Goal: Information Seeking & Learning: Find specific fact

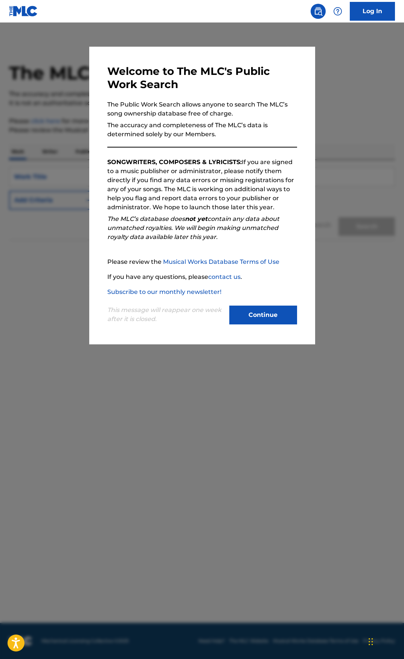
click at [255, 312] on button "Continue" at bounding box center [263, 315] width 68 height 19
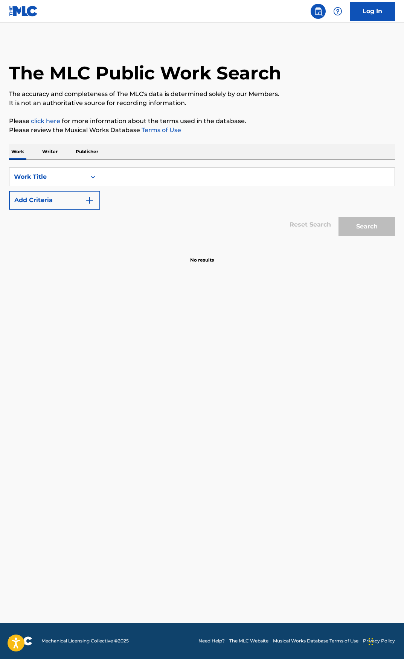
click at [123, 167] on div "Search Form" at bounding box center [247, 176] width 295 height 19
click at [123, 171] on input "Search Form" at bounding box center [247, 177] width 294 height 18
paste input "ASAL KAU BAHAGIA"
type input "ASAL KAU BAHAGIA"
click at [338, 217] on button "Search" at bounding box center [366, 226] width 56 height 19
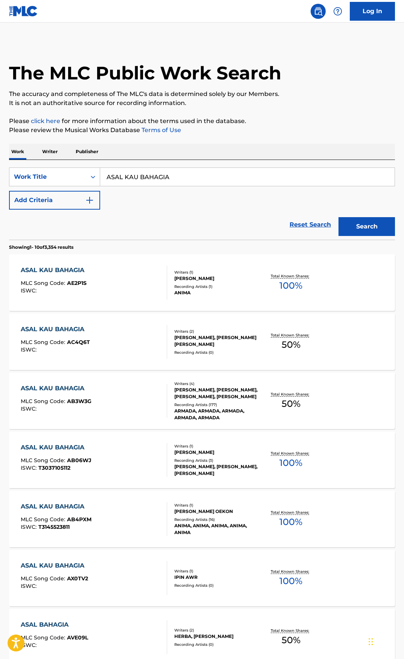
click at [30, 219] on div "Reset Search Search" at bounding box center [202, 225] width 386 height 30
click at [64, 201] on button "Add Criteria" at bounding box center [54, 200] width 91 height 19
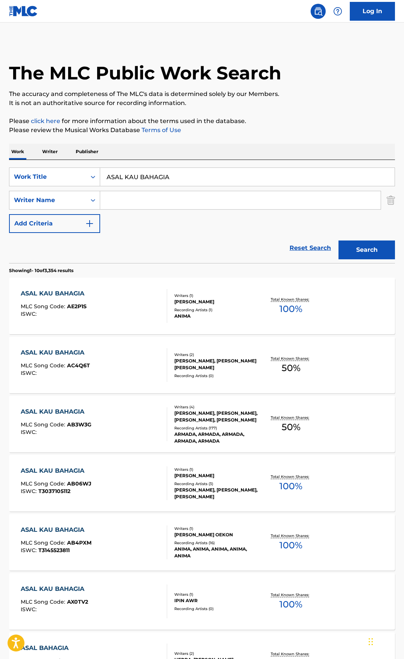
drag, startPoint x: 64, startPoint y: 201, endPoint x: 120, endPoint y: 197, distance: 55.4
click at [115, 201] on input "Search Form" at bounding box center [240, 200] width 280 height 18
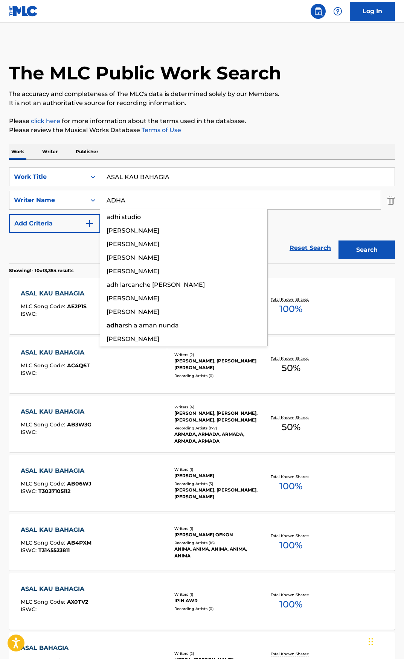
type input "ADHA"
click at [338, 240] on button "Search" at bounding box center [366, 249] width 56 height 19
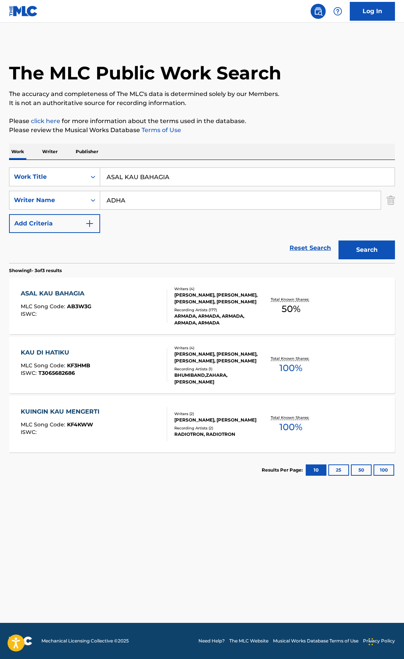
click at [147, 296] on div "ASAL KAU BAHAGIA MLC Song Code : AB3W3G ISWC :" at bounding box center [94, 306] width 147 height 34
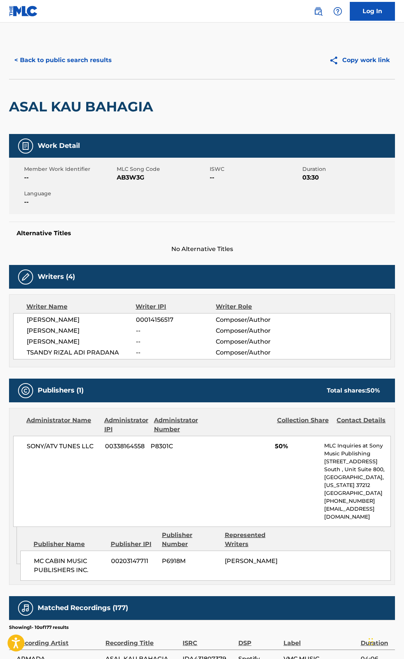
scroll to position [75, 0]
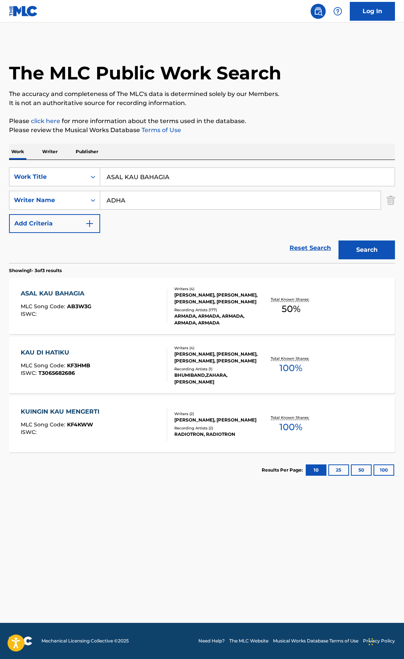
click at [144, 374] on div "KAU DI HATIKU MLC Song Code : KF3HMB ISWC : T3065682686" at bounding box center [94, 365] width 147 height 34
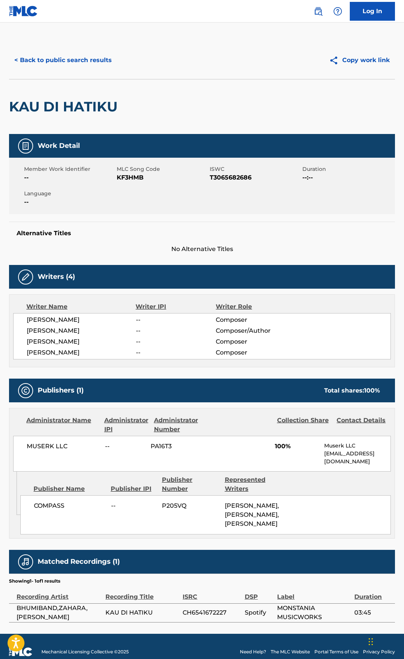
click at [129, 337] on span "[PERSON_NAME]" at bounding box center [81, 341] width 109 height 9
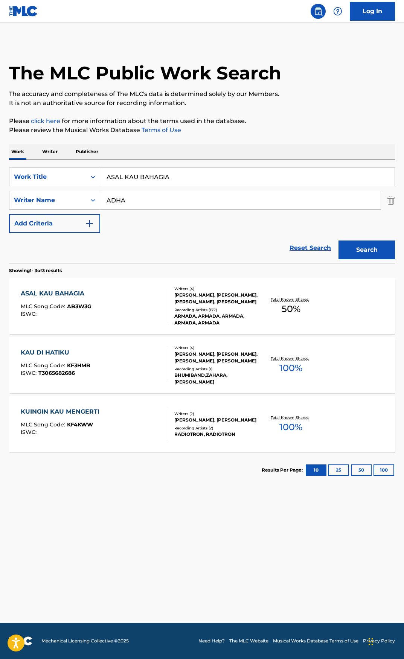
click at [107, 424] on div "KUINGIN KAU MENGERTI MLC Song Code : KF4KWW ISWC :" at bounding box center [94, 424] width 147 height 34
click at [215, 200] on input "ADHA" at bounding box center [240, 200] width 280 height 18
type input "GUSRIADI"
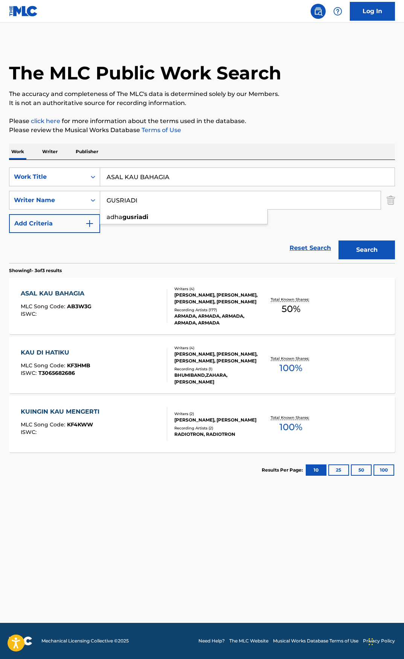
click at [338, 240] on button "Search" at bounding box center [366, 249] width 56 height 19
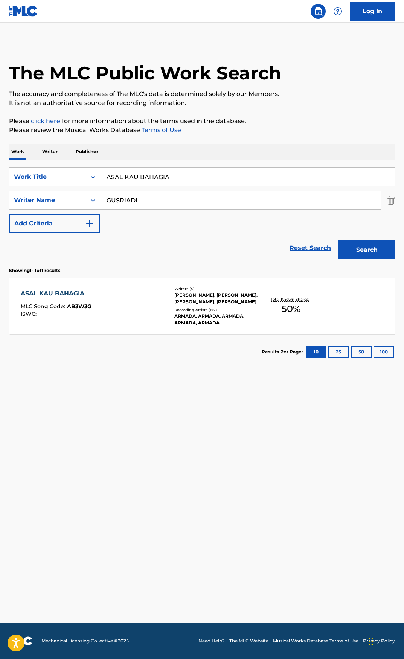
click at [108, 307] on div "ASAL KAU BAHAGIA MLC Song Code : AB3W3G ISWC :" at bounding box center [94, 306] width 147 height 34
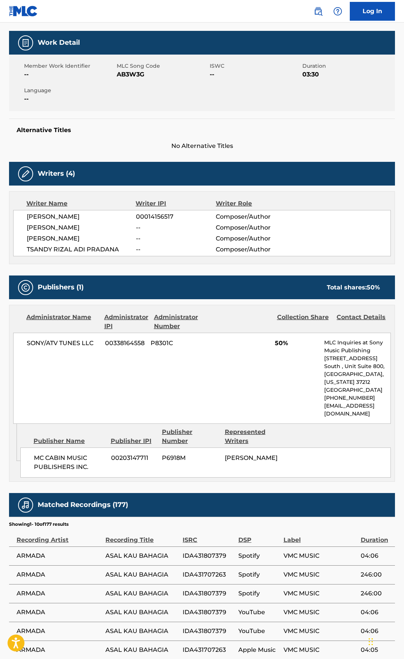
scroll to position [113, 0]
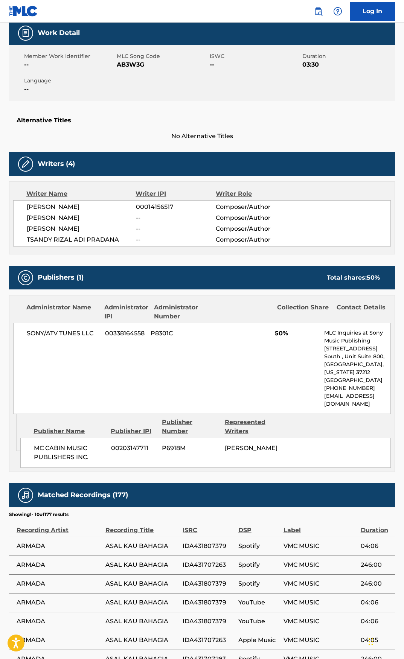
click at [225, 342] on div "SONY/ATV TUNES LLC 00338164558 P8301C 50% MLC Inquiries at Sony Music Publishin…" at bounding box center [201, 368] width 377 height 91
click at [238, 325] on div "SONY/ATV TUNES LLC 00338164558 P8301C 50% MLC Inquiries at Sony Music Publishin…" at bounding box center [201, 368] width 377 height 91
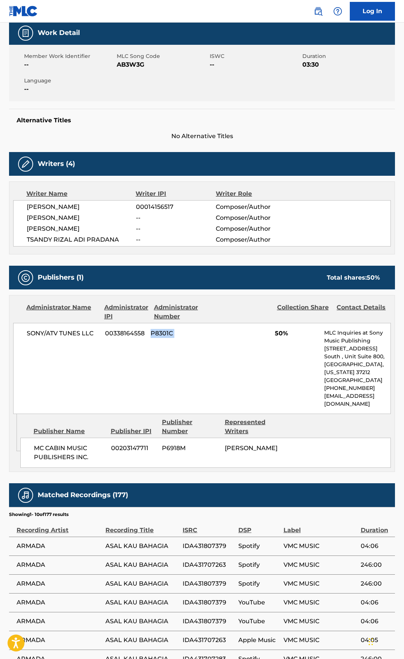
click at [238, 325] on div "SONY/ATV TUNES LLC 00338164558 P8301C 50% MLC Inquiries at Sony Music Publishin…" at bounding box center [201, 368] width 377 height 91
click at [273, 358] on div "SONY/ATV TUNES LLC 00338164558 P8301C 50% MLC Inquiries at Sony Music Publishin…" at bounding box center [201, 368] width 377 height 91
click at [274, 358] on div "SONY/ATV TUNES LLC 00338164558 P8301C 50% MLC Inquiries at Sony Music Publishin…" at bounding box center [201, 368] width 377 height 91
click at [227, 365] on div "SONY/ATV TUNES LLC 00338164558 P8301C 50% MLC Inquiries at Sony Music Publishin…" at bounding box center [201, 368] width 377 height 91
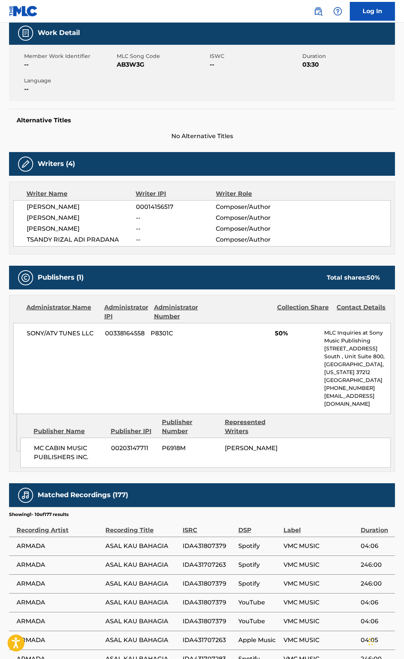
click at [227, 365] on div "SONY/ATV TUNES LLC 00338164558 P8301C 50% MLC Inquiries at Sony Music Publishin…" at bounding box center [201, 368] width 377 height 91
